Goal: Book appointment/travel/reservation

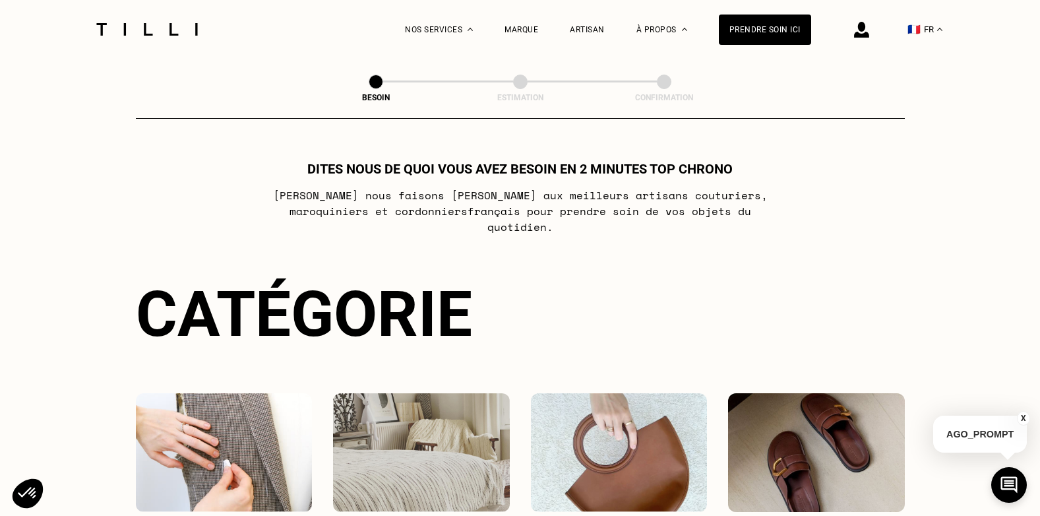
scroll to position [431, 0]
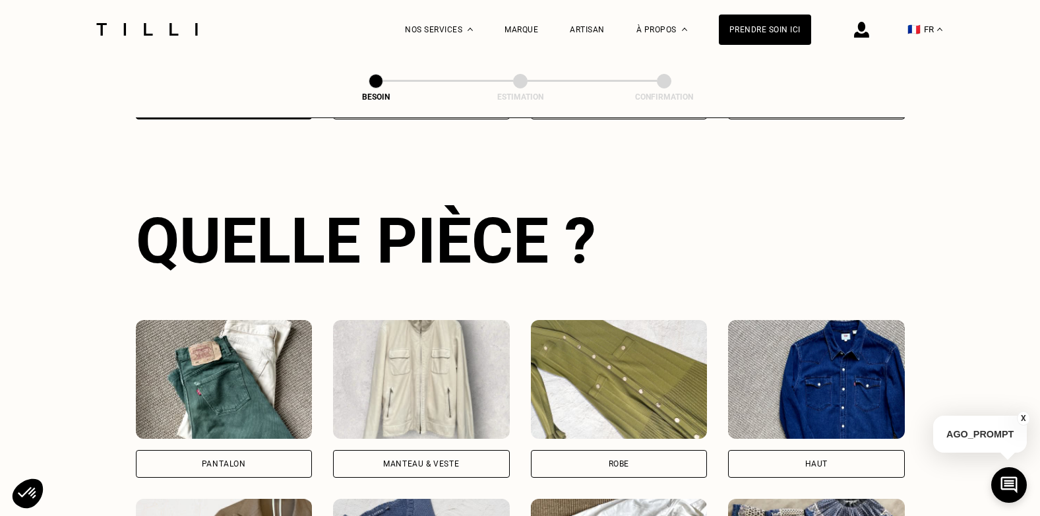
click at [210, 450] on div "Pantalon" at bounding box center [224, 464] width 177 height 28
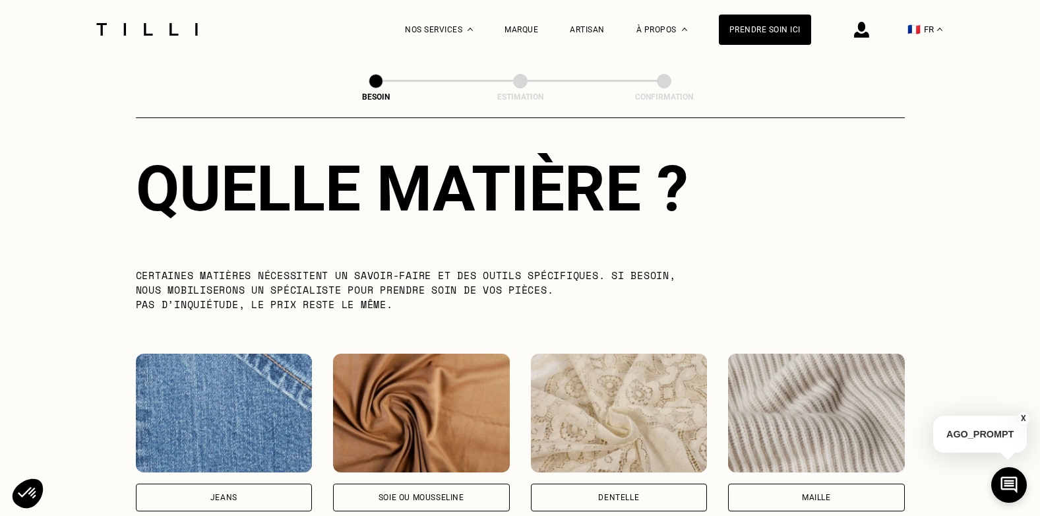
scroll to position [1280, 0]
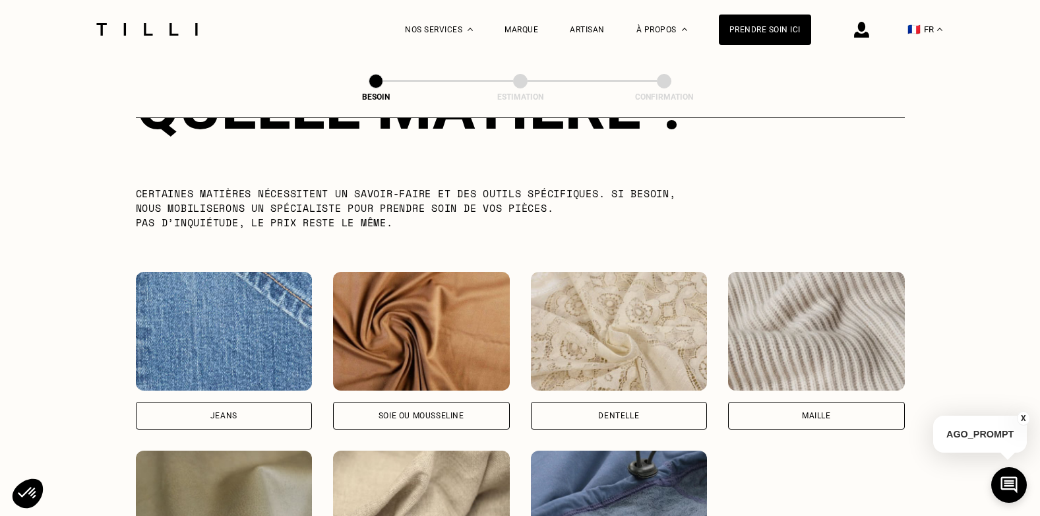
click at [195, 361] on img at bounding box center [224, 331] width 177 height 119
select select "FR"
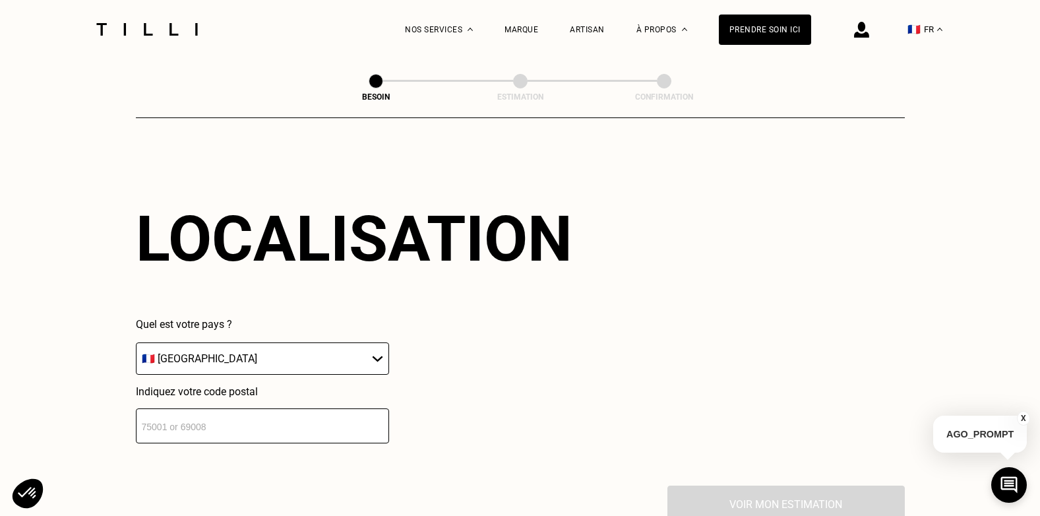
scroll to position [1773, 0]
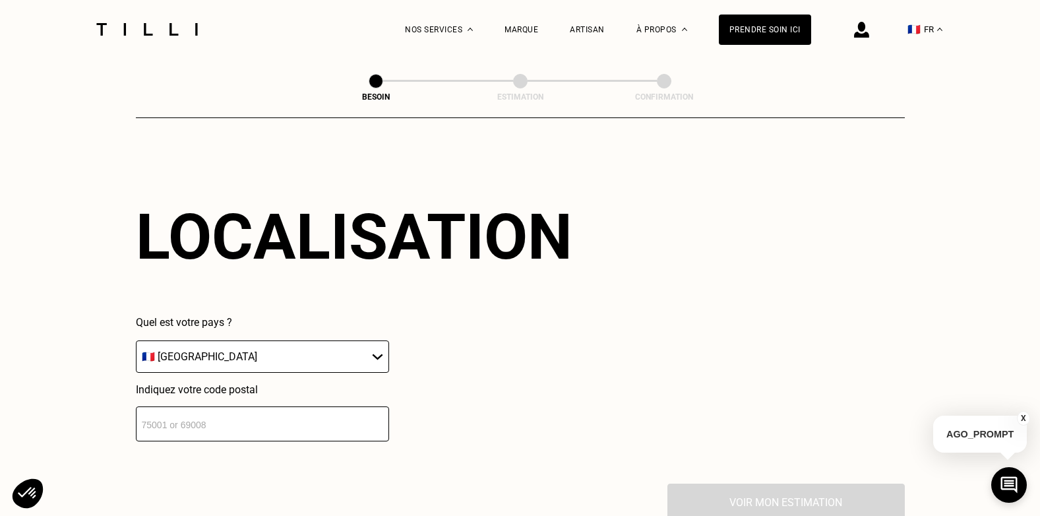
click at [368, 421] on input "number" at bounding box center [262, 423] width 253 height 35
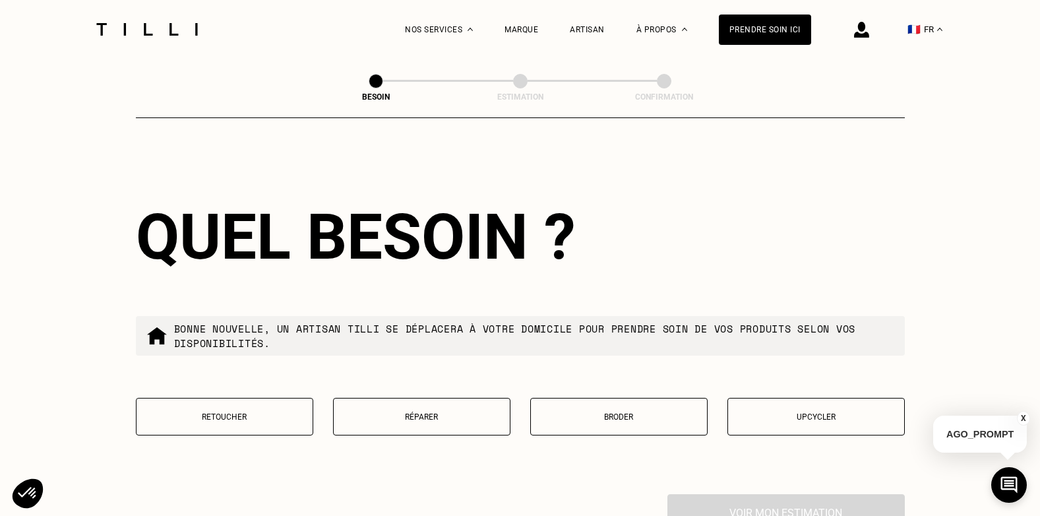
scroll to position [2101, 0]
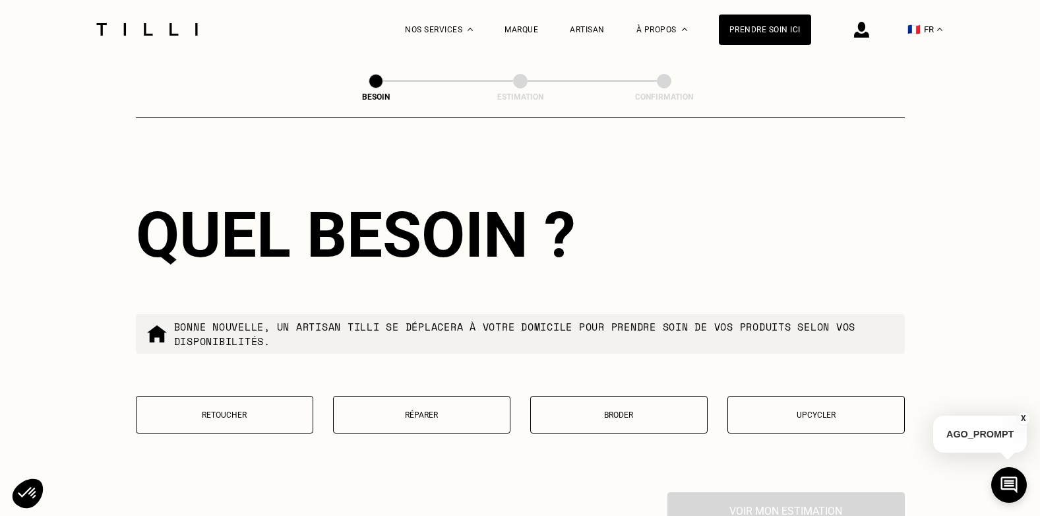
type input "69160"
click at [276, 419] on button "Retoucher" at bounding box center [224, 415] width 177 height 38
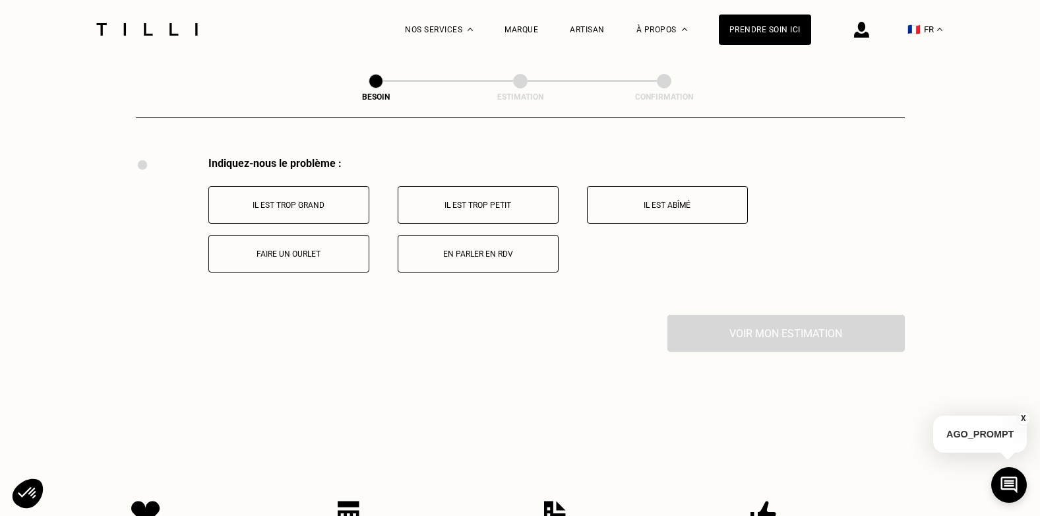
scroll to position [2439, 0]
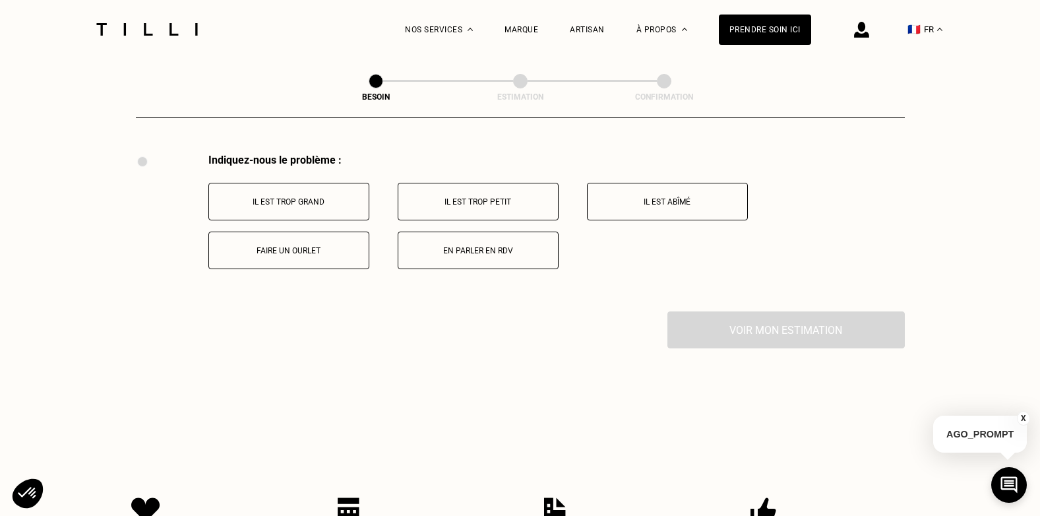
click at [306, 251] on button "Faire un ourlet" at bounding box center [288, 250] width 161 height 38
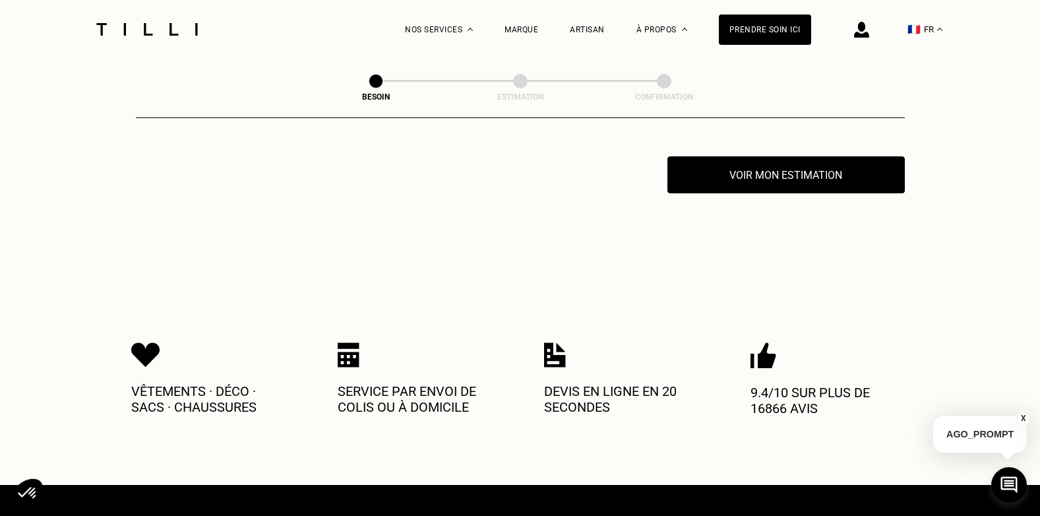
scroll to position [2597, 0]
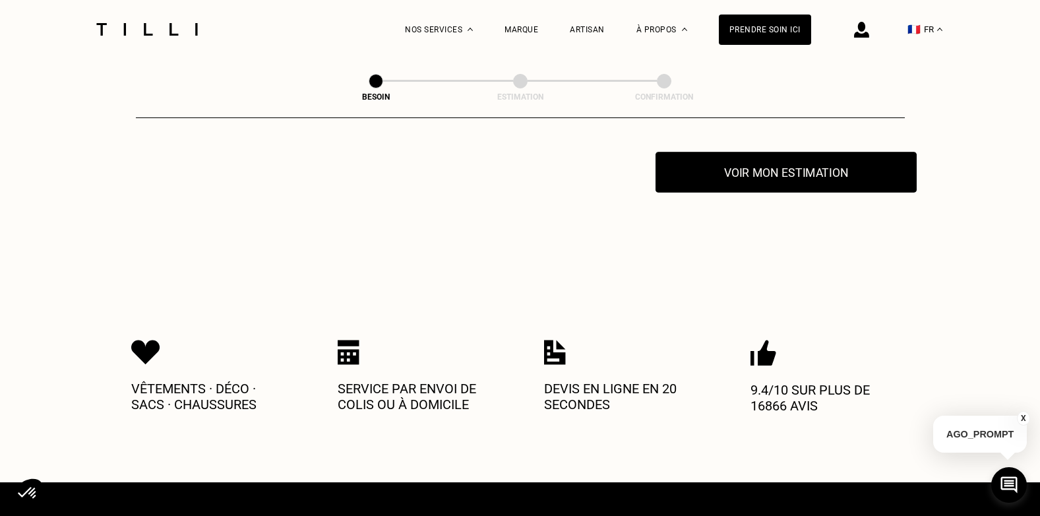
click at [778, 180] on button "Voir mon estimation" at bounding box center [785, 172] width 261 height 41
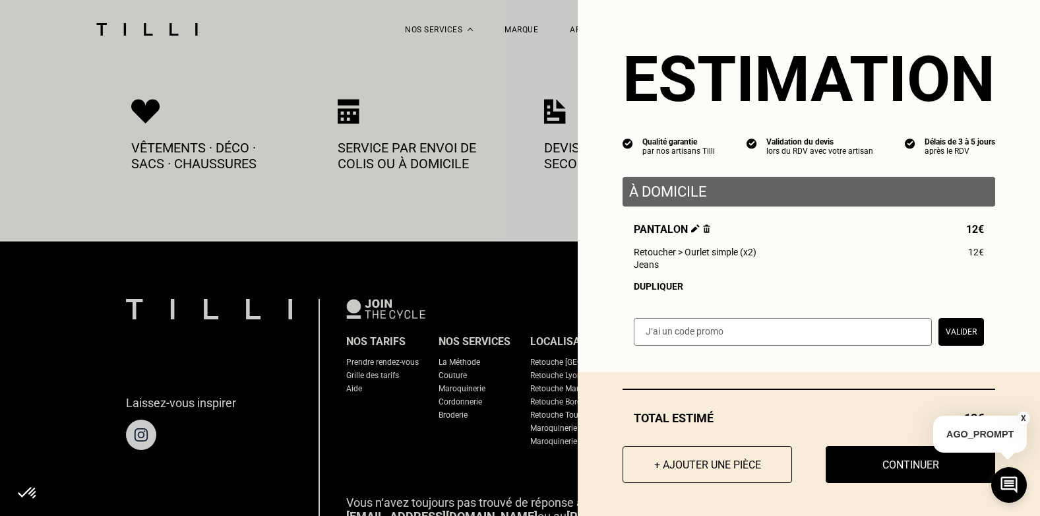
scroll to position [2986, 0]
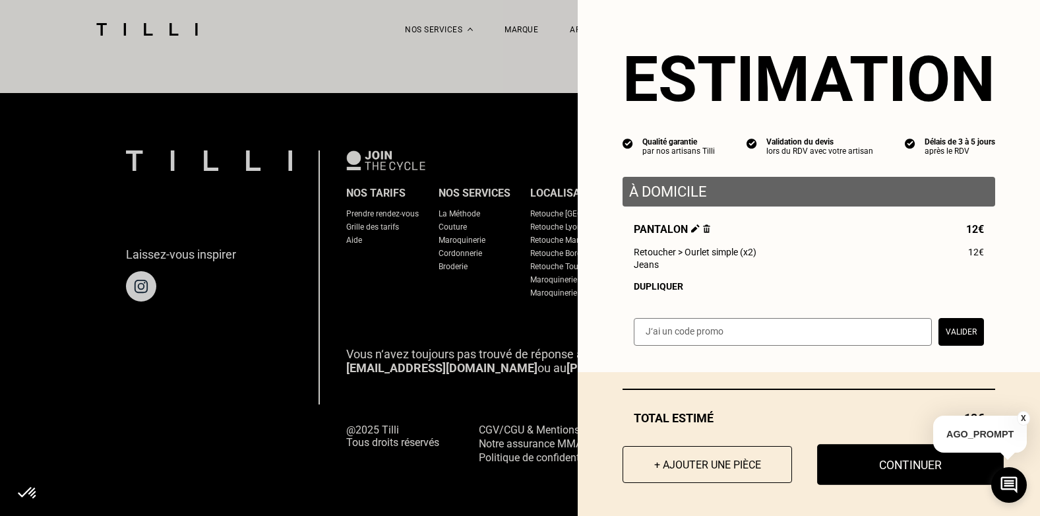
click at [916, 472] on button "Continuer" at bounding box center [910, 464] width 187 height 41
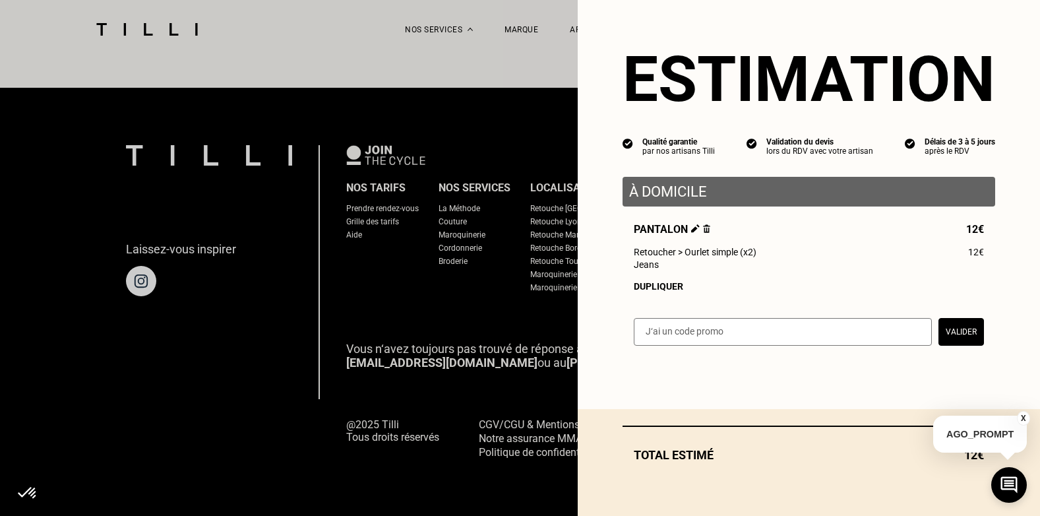
scroll to position [820, 0]
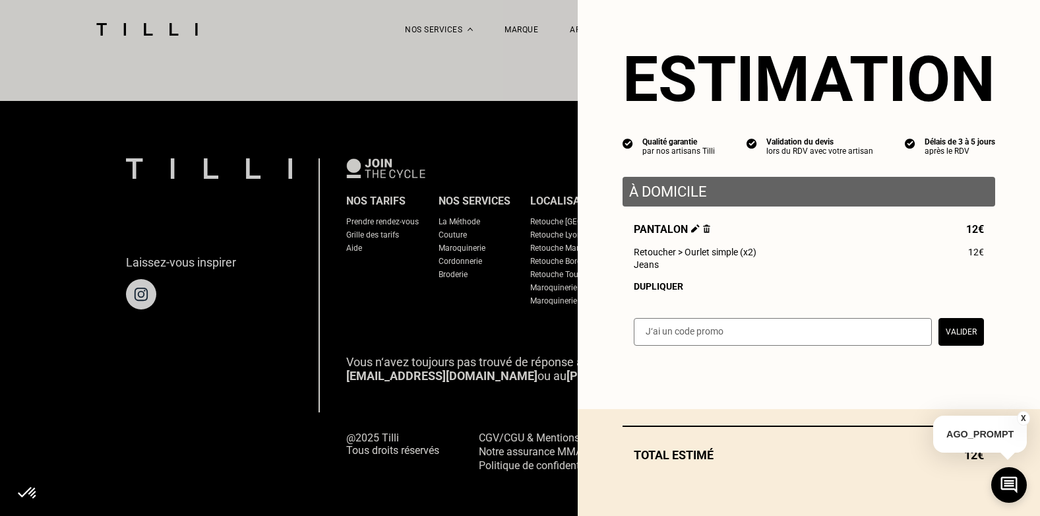
select select "FR"
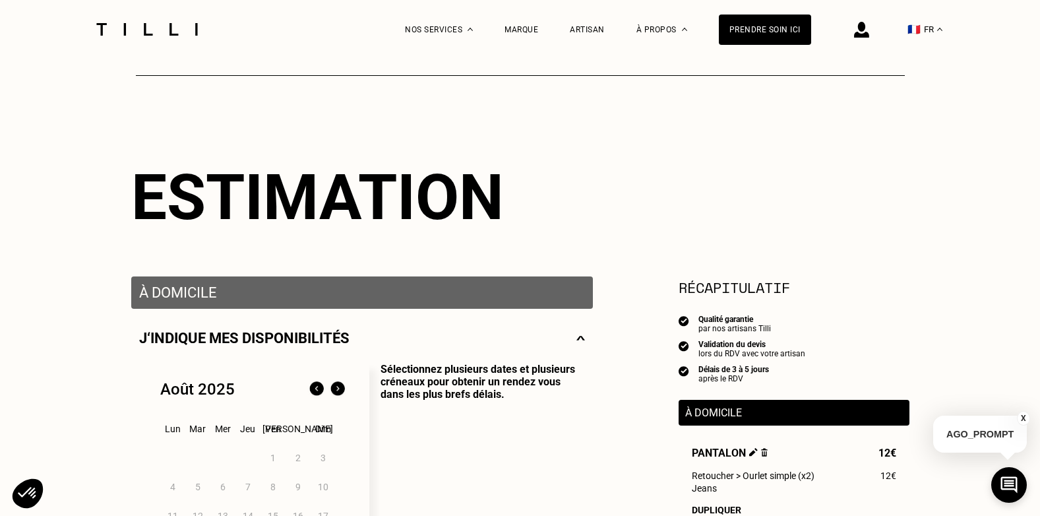
scroll to position [132, 0]
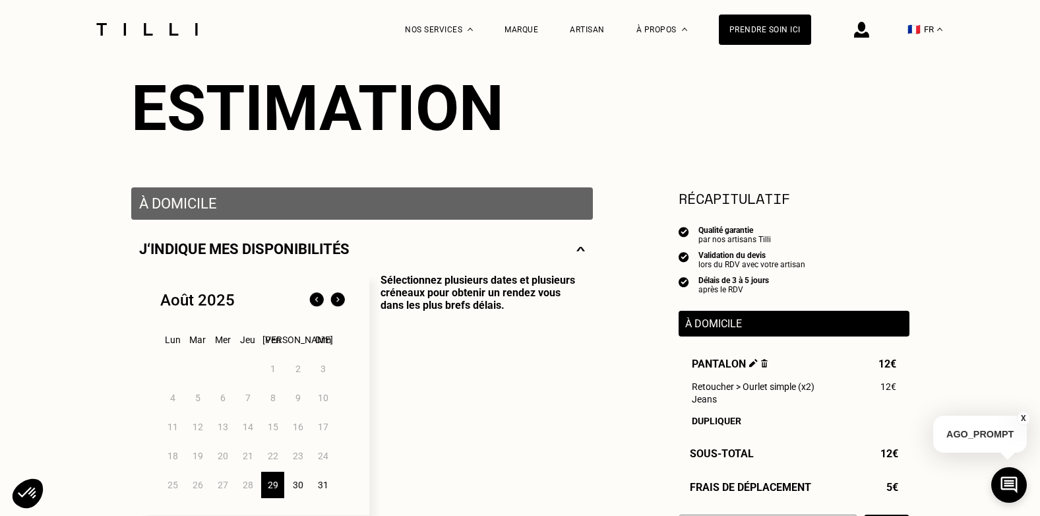
click at [338, 303] on img at bounding box center [337, 299] width 21 height 21
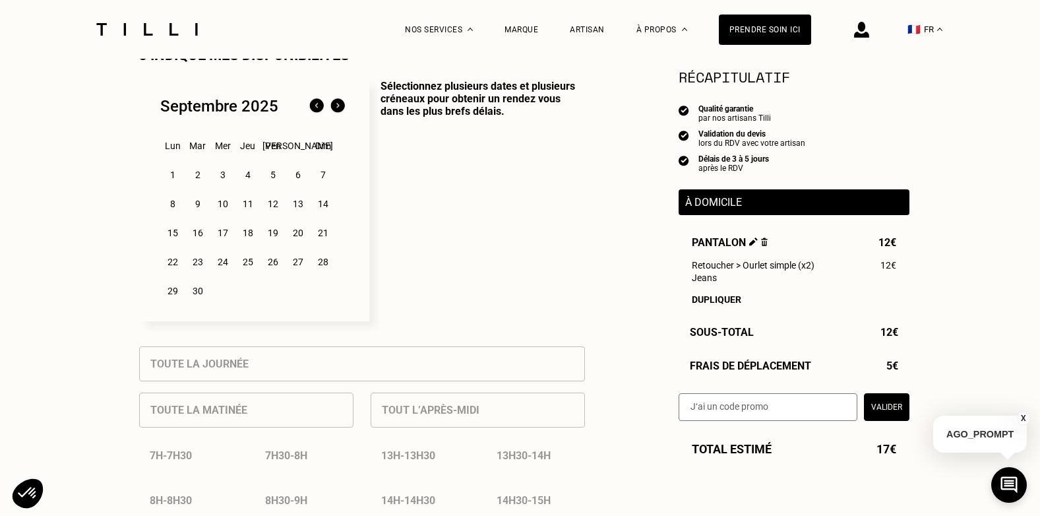
scroll to position [462, 0]
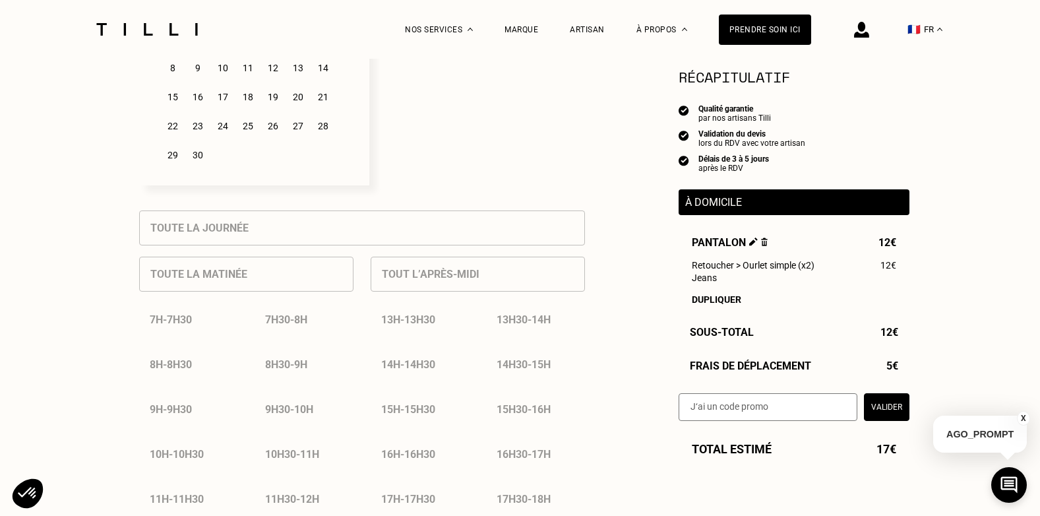
click at [280, 409] on div "9h30 - 10h" at bounding box center [304, 409] width 99 height 34
click at [197, 164] on div "30" at bounding box center [197, 155] width 23 height 26
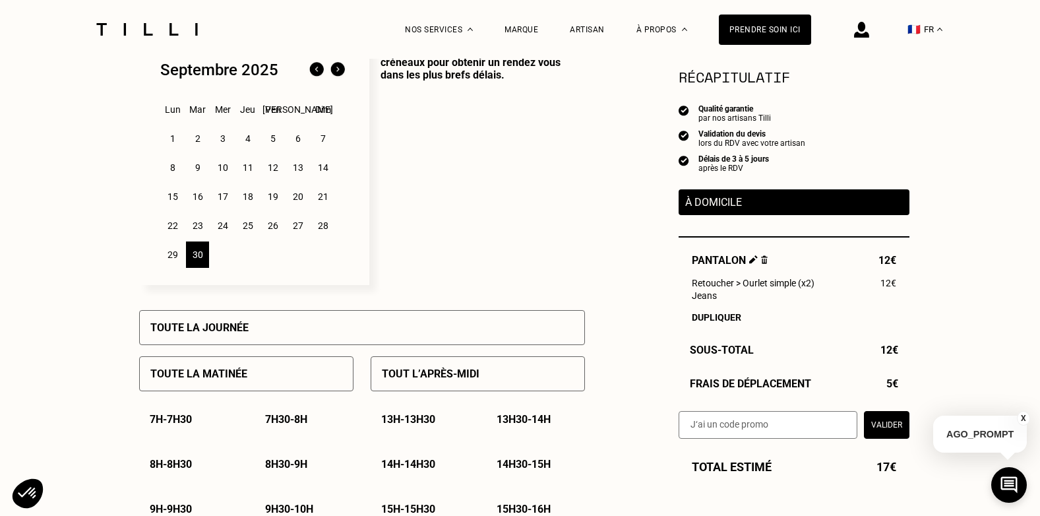
scroll to position [264, 0]
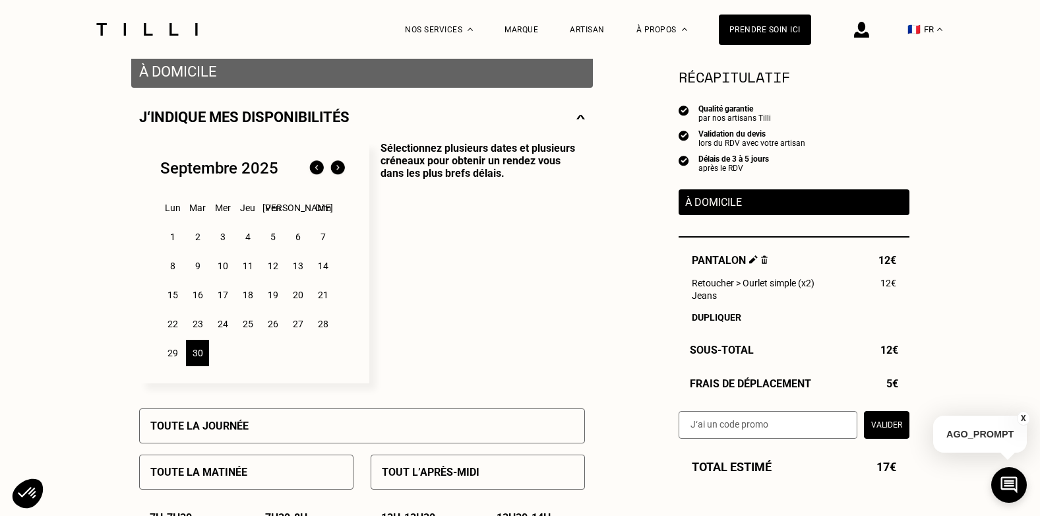
click at [176, 301] on div "15" at bounding box center [172, 295] width 23 height 26
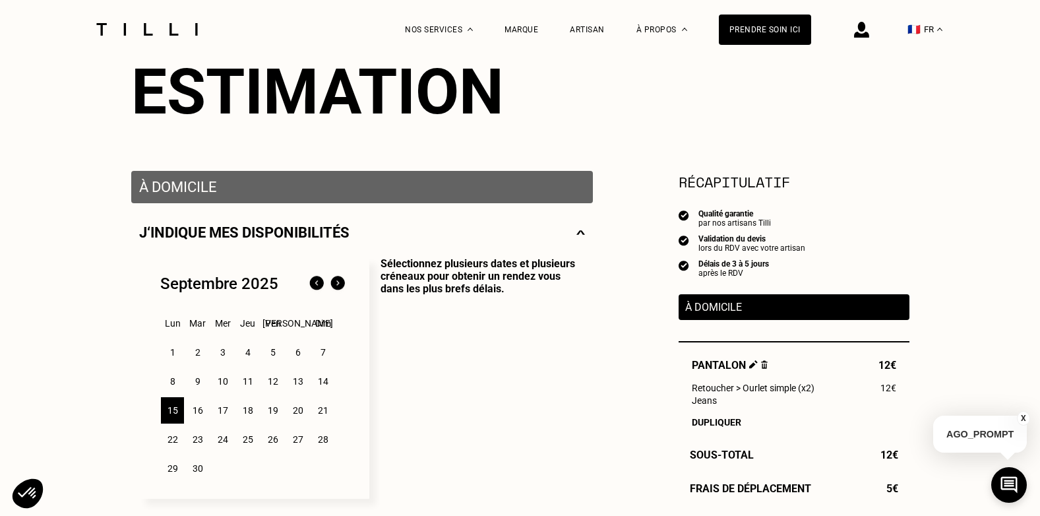
scroll to position [330, 0]
